Goal: Task Accomplishment & Management: Manage account settings

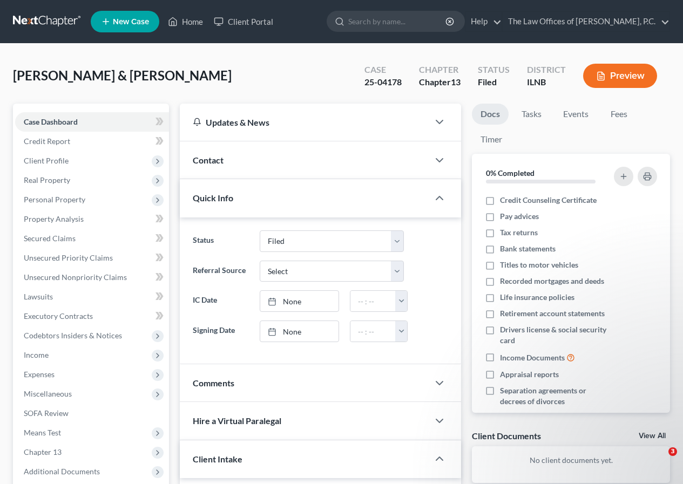
select select "6"
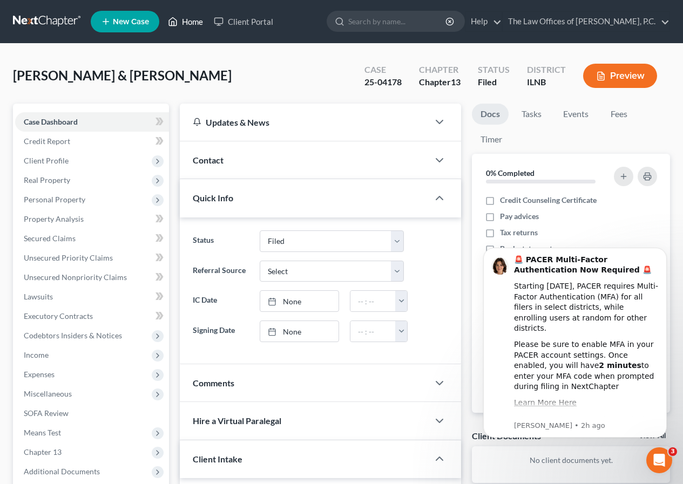
click at [186, 21] on link "Home" at bounding box center [186, 21] width 46 height 19
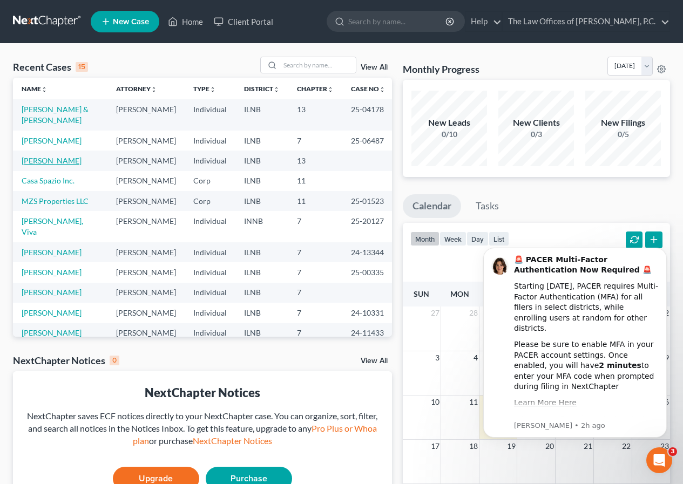
click at [63, 156] on link "[PERSON_NAME]" at bounding box center [52, 160] width 60 height 9
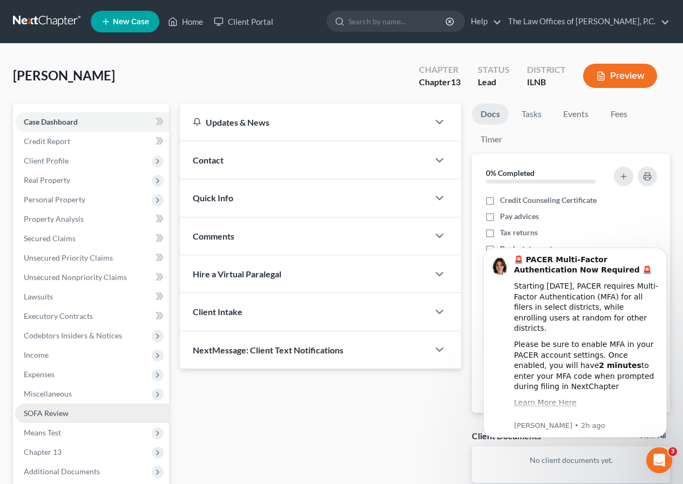
click at [64, 422] on link "SOFA Review" at bounding box center [92, 413] width 154 height 19
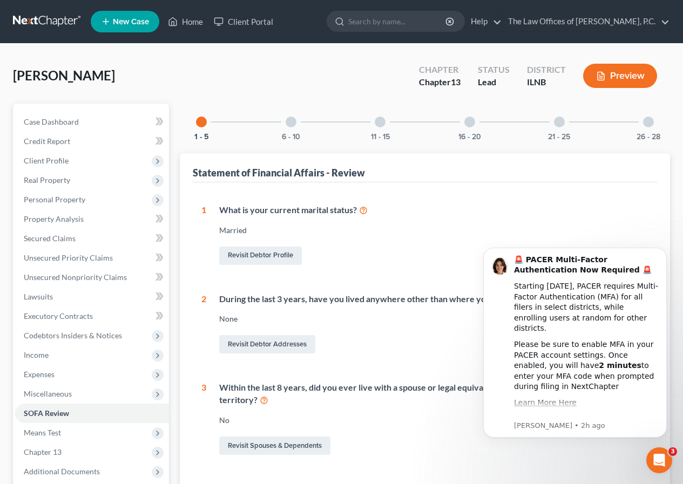
click at [563, 123] on div at bounding box center [559, 122] width 11 height 11
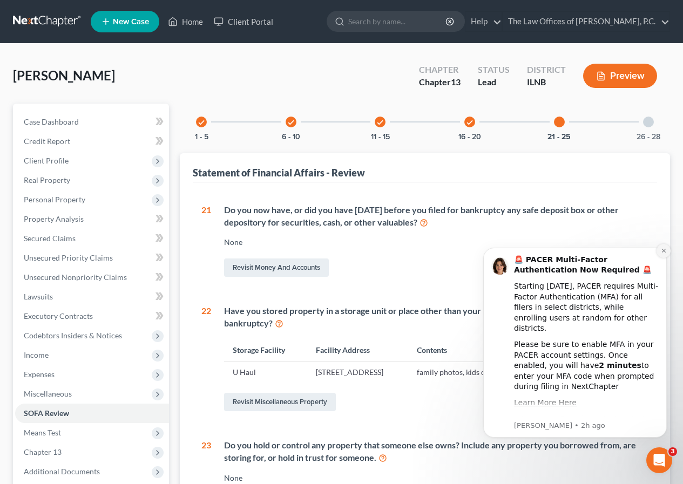
click at [660, 254] on button "Dismiss notification" at bounding box center [664, 251] width 14 height 14
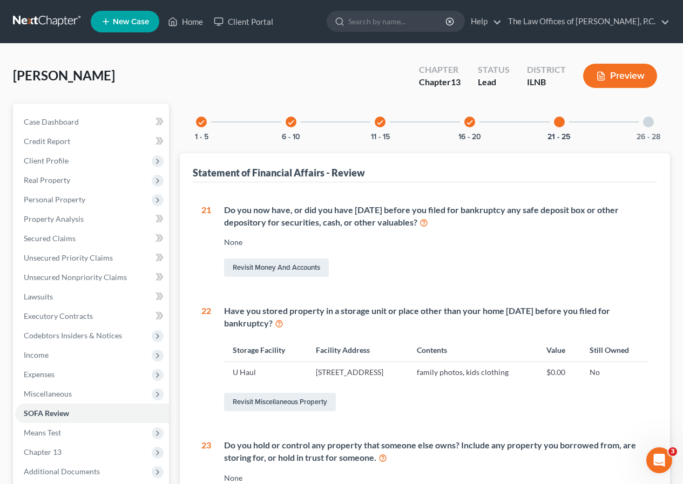
click at [649, 124] on div at bounding box center [648, 122] width 11 height 11
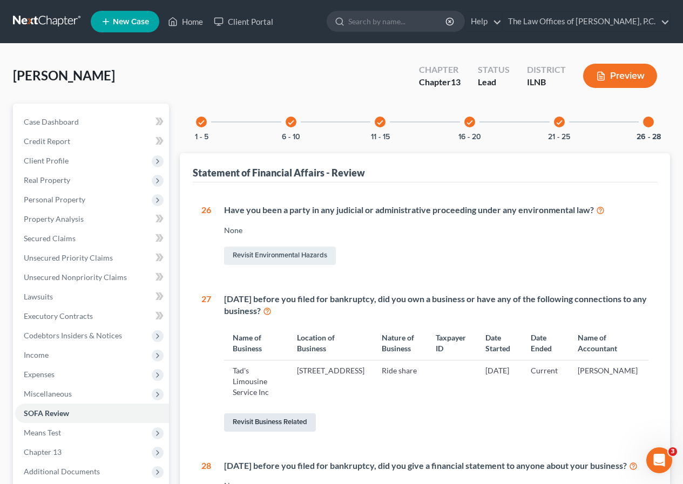
click at [264, 419] on link "Revisit Business Related" at bounding box center [270, 423] width 92 height 18
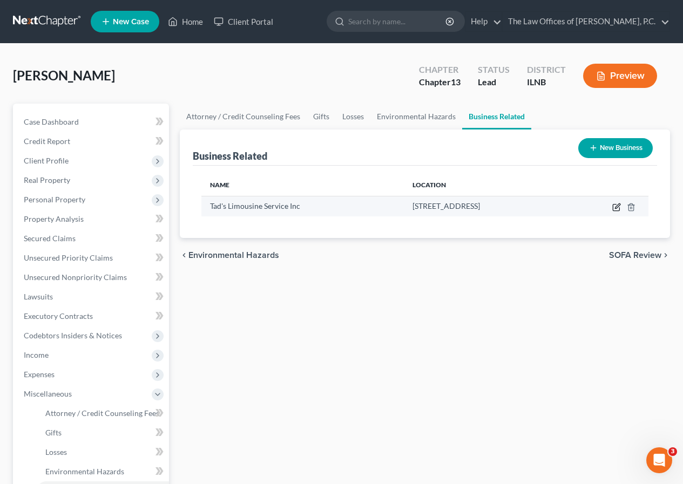
click at [615, 205] on icon "button" at bounding box center [616, 208] width 6 height 6
select select "owner"
select select "14"
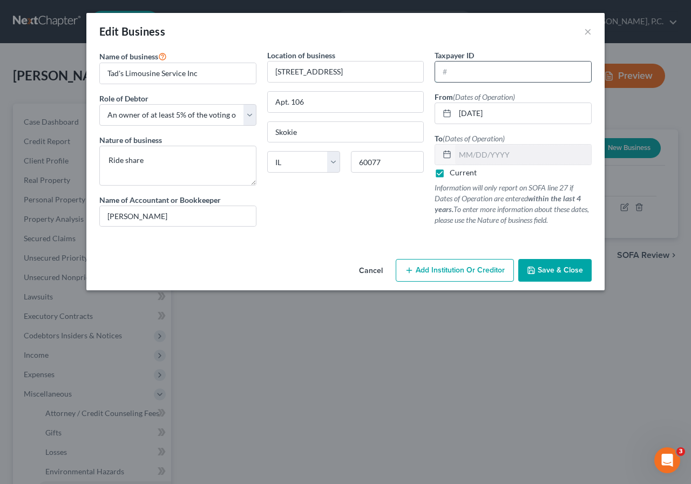
click at [475, 73] on input "text" at bounding box center [513, 72] width 156 height 21
type input "[US_EMPLOYER_IDENTIFICATION_NUMBER]"
click at [558, 272] on span "Save & Close" at bounding box center [560, 270] width 45 height 9
